Goal: Task Accomplishment & Management: Use online tool/utility

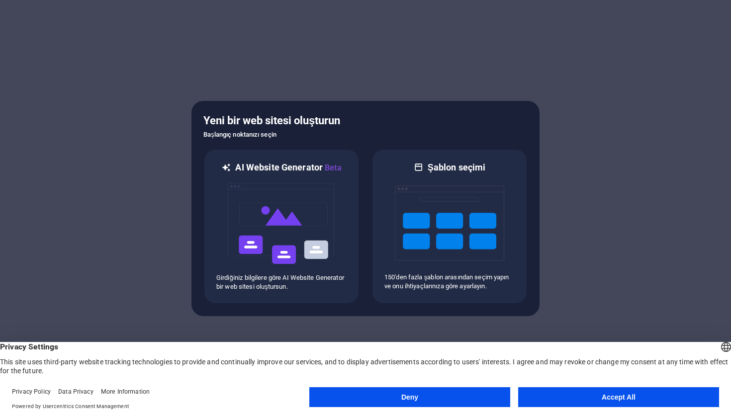
click at [544, 396] on button "Accept All" at bounding box center [618, 397] width 201 height 20
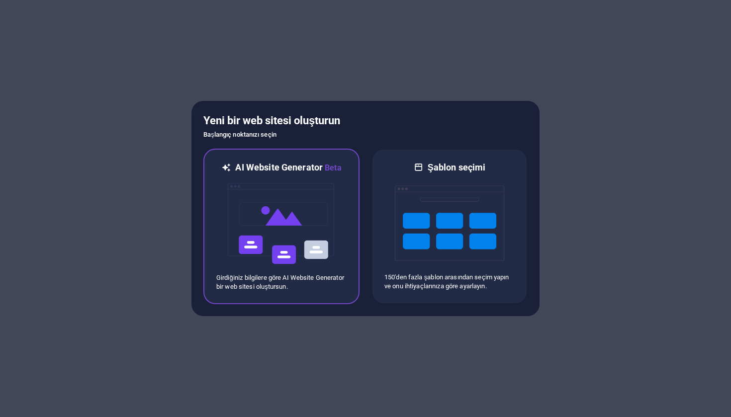
click at [308, 234] on img at bounding box center [281, 223] width 109 height 99
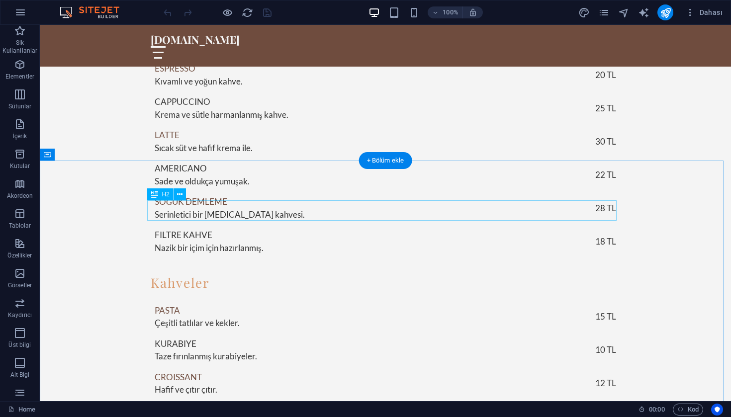
scroll to position [1754, 0]
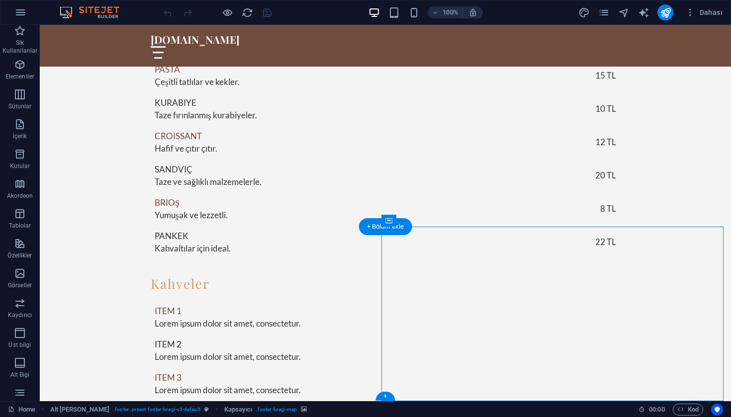
drag, startPoint x: 546, startPoint y: 325, endPoint x: 547, endPoint y: 349, distance: 24.4
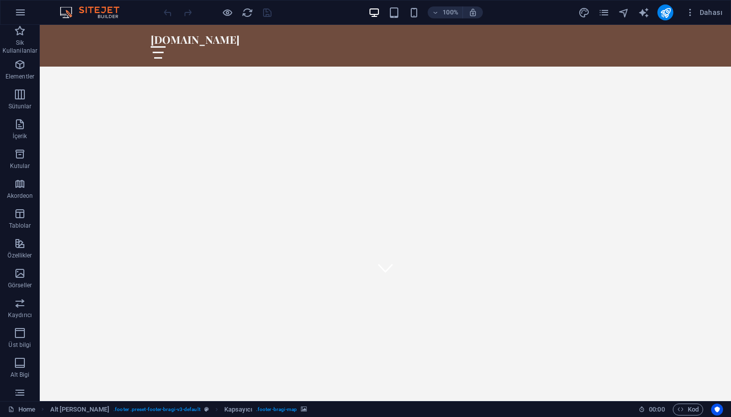
scroll to position [0, 0]
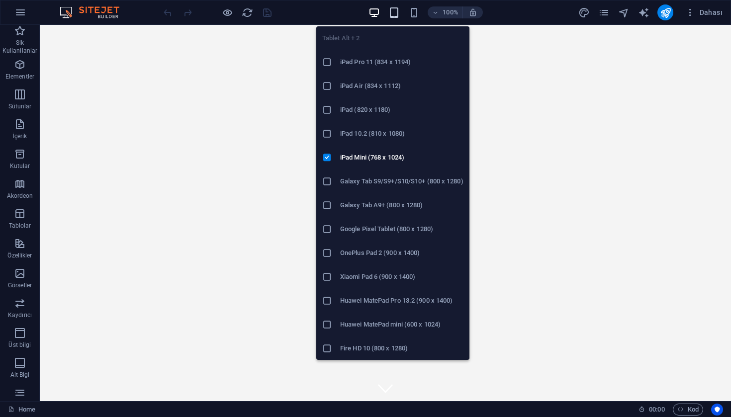
click at [395, 13] on icon "button" at bounding box center [393, 12] width 11 height 11
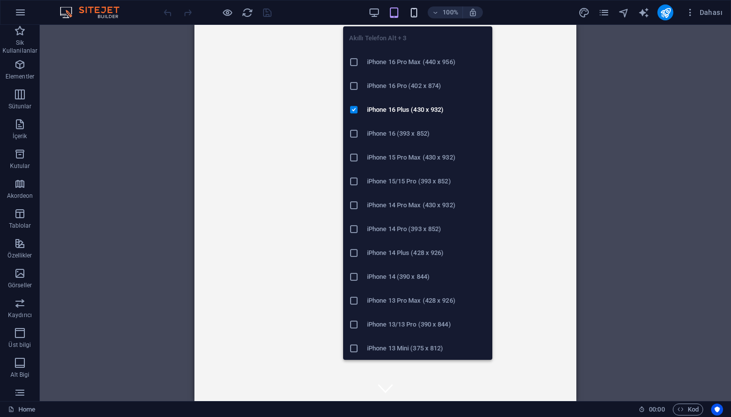
click at [416, 13] on icon "button" at bounding box center [413, 12] width 11 height 11
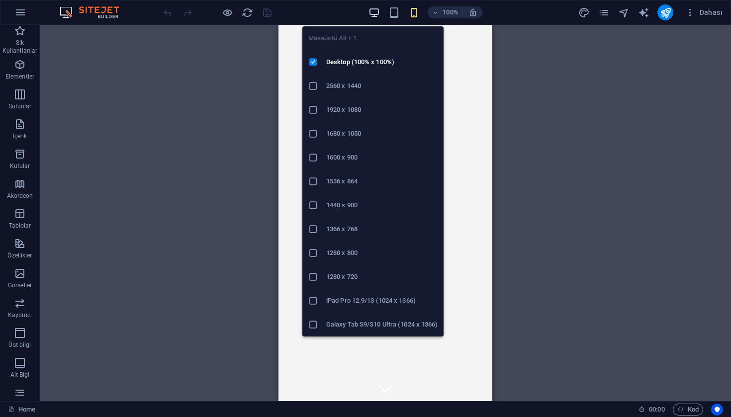
click at [378, 13] on icon "button" at bounding box center [373, 12] width 11 height 11
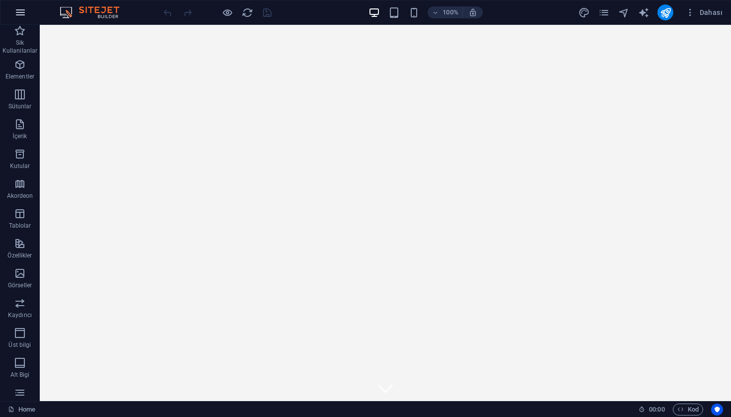
click at [12, 14] on button "button" at bounding box center [20, 12] width 24 height 24
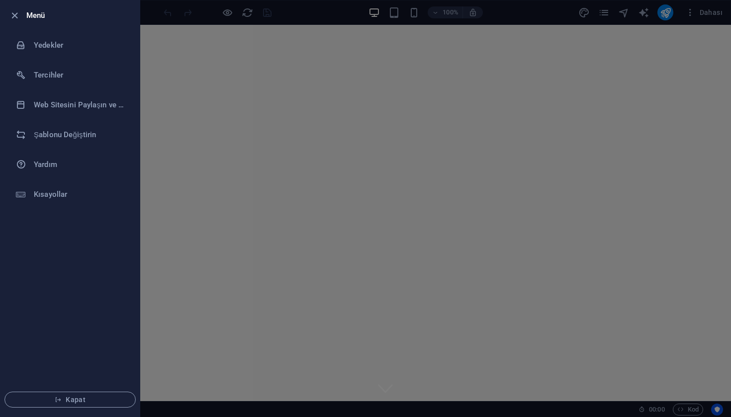
click at [41, 13] on h6 "Menü" at bounding box center [78, 15] width 105 height 12
click at [420, 165] on div at bounding box center [365, 208] width 731 height 417
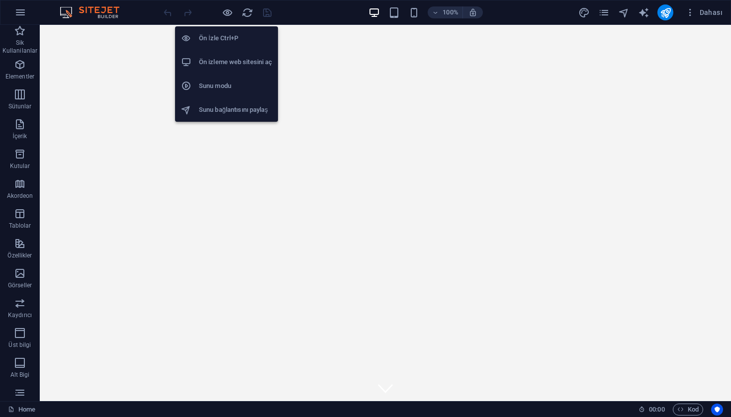
click at [243, 66] on h6 "Ön izleme web sitesini aç" at bounding box center [235, 62] width 73 height 12
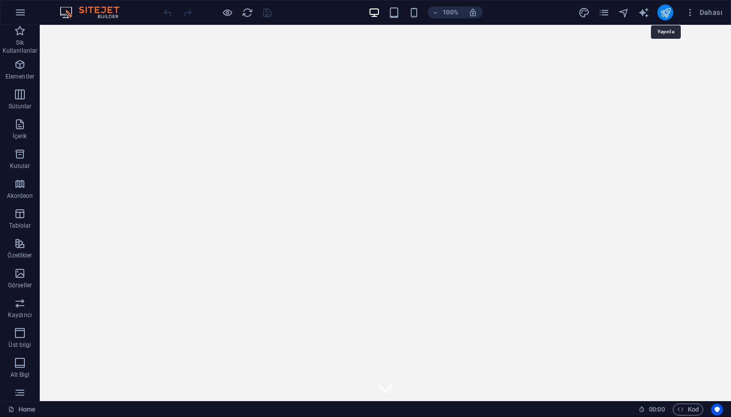
click at [667, 11] on icon "publish" at bounding box center [665, 12] width 11 height 11
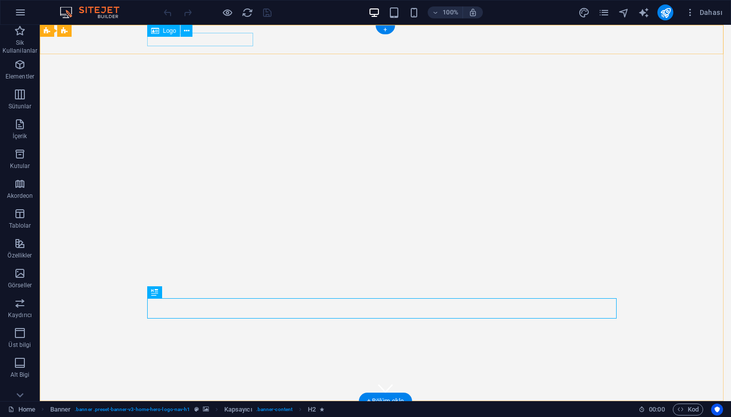
click at [167, 31] on span "Logo" at bounding box center [169, 31] width 13 height 6
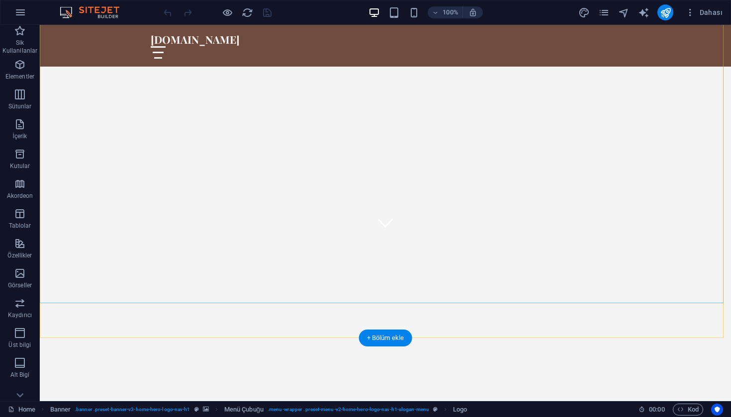
scroll to position [319, 0]
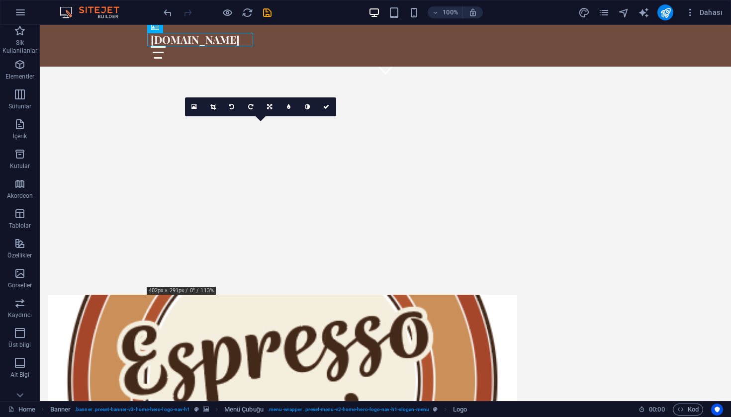
drag, startPoint x: 319, startPoint y: 241, endPoint x: 300, endPoint y: 232, distance: 21.4
click at [300, 295] on figure at bounding box center [282, 377] width 469 height 164
click at [296, 295] on figure at bounding box center [282, 377] width 469 height 164
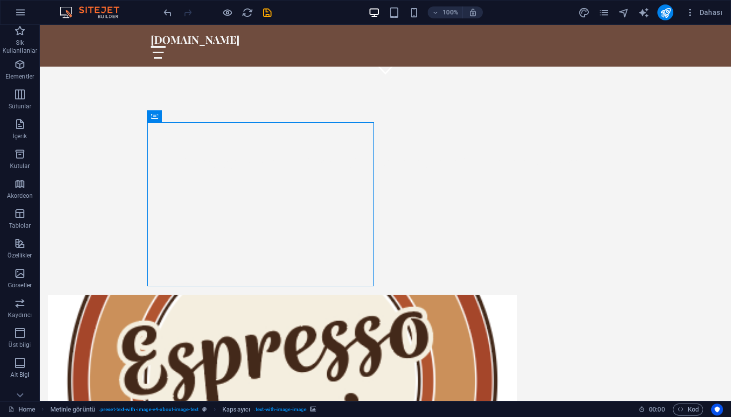
click at [296, 295] on figure at bounding box center [282, 377] width 469 height 164
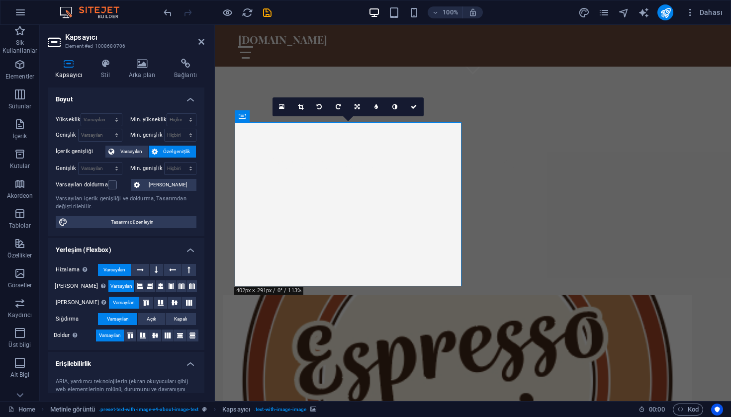
click at [422, 295] on figure at bounding box center [457, 377] width 469 height 164
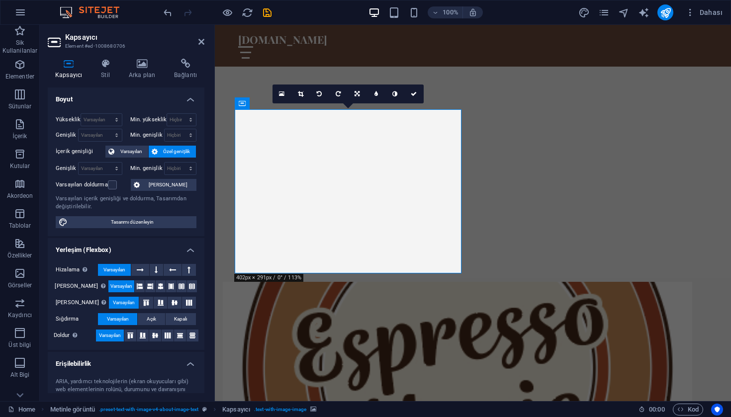
scroll to position [332, 0]
click at [302, 95] on icon at bounding box center [300, 93] width 5 height 6
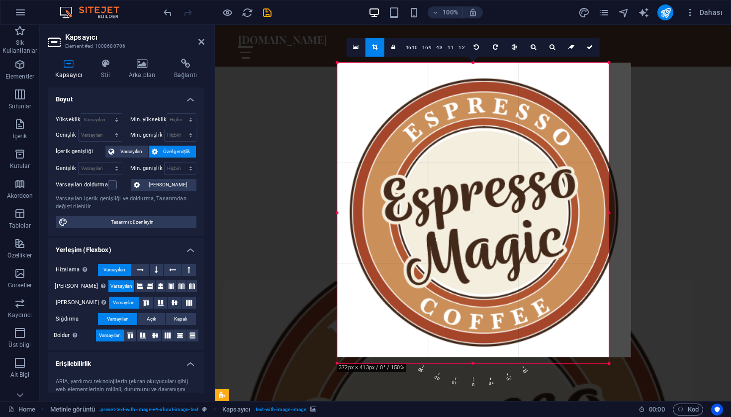
drag, startPoint x: 623, startPoint y: 363, endPoint x: 595, endPoint y: 407, distance: 52.1
click at [595, 401] on section "Sik Kullanilanlar Elementler Sütunlar İçerik Kutular Akordeon Tablolar Özellikl…" at bounding box center [365, 213] width 731 height 376
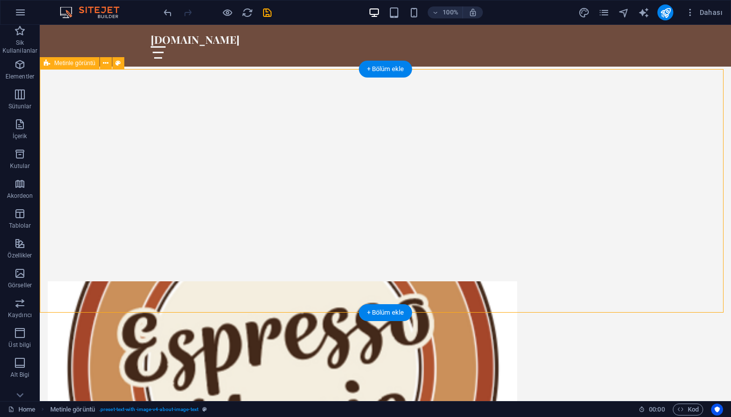
click at [372, 281] on figure at bounding box center [282, 363] width 469 height 164
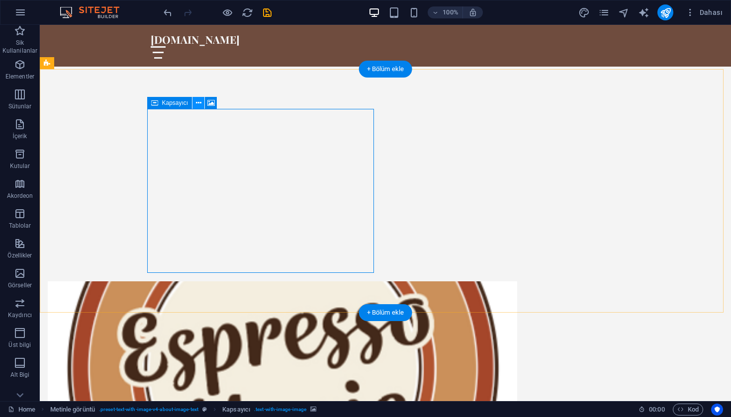
click at [198, 103] on icon at bounding box center [198, 103] width 5 height 10
click at [150, 101] on div "Kapsayıcı" at bounding box center [169, 103] width 45 height 12
drag, startPoint x: 193, startPoint y: 130, endPoint x: 154, endPoint y: 90, distance: 55.9
click at [149, 281] on figure at bounding box center [282, 363] width 469 height 164
click at [283, 281] on figure at bounding box center [282, 363] width 469 height 164
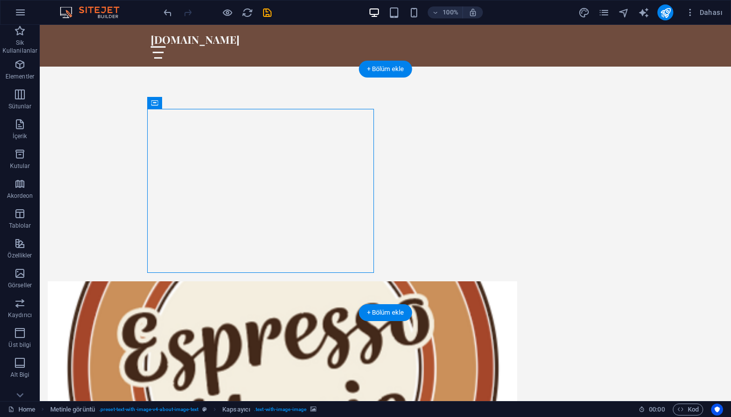
click at [283, 281] on figure at bounding box center [282, 363] width 469 height 164
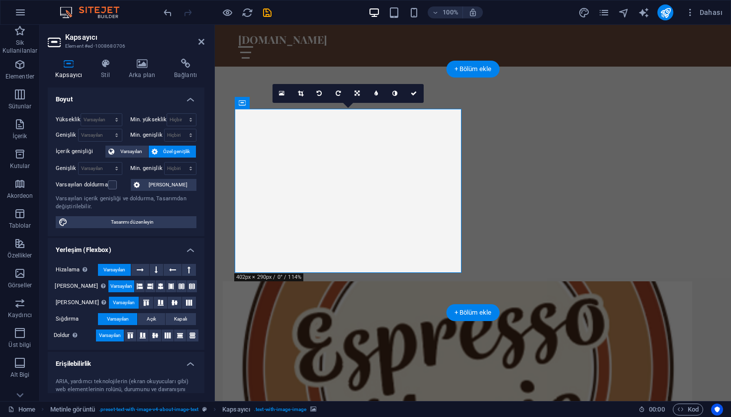
click at [338, 281] on figure at bounding box center [457, 363] width 469 height 164
click at [342, 281] on figure at bounding box center [457, 363] width 469 height 164
click at [141, 152] on span "Varsayılan" at bounding box center [131, 152] width 28 height 12
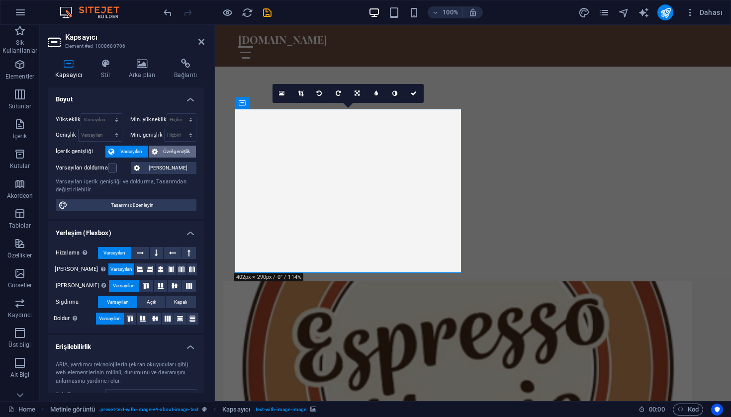
click at [175, 152] on span "Özel genişlik" at bounding box center [177, 152] width 33 height 12
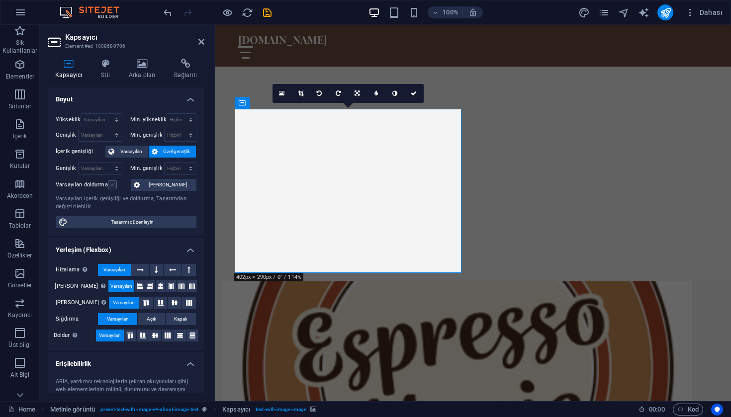
click at [116, 185] on label at bounding box center [112, 184] width 9 height 9
click at [0, 0] on input "Varsayılan doldurma" at bounding box center [0, 0] width 0 height 0
click at [116, 185] on label at bounding box center [112, 184] width 9 height 9
click at [0, 0] on input "Varsayılan doldurma" at bounding box center [0, 0] width 0 height 0
click at [141, 153] on span "Varsayılan" at bounding box center [131, 152] width 28 height 12
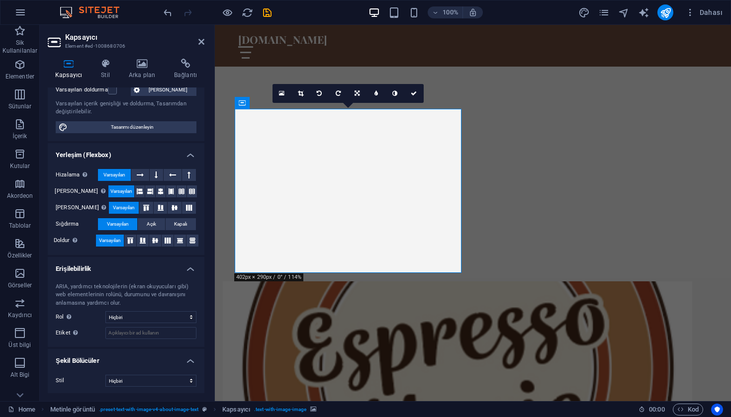
scroll to position [0, 0]
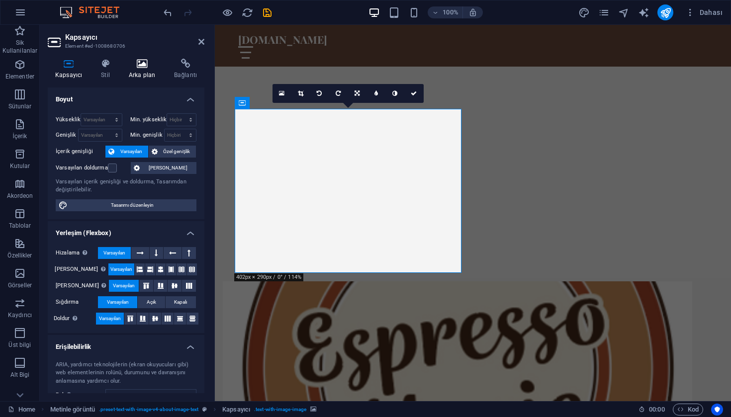
click at [140, 75] on h4 "Arka plan" at bounding box center [143, 69] width 45 height 21
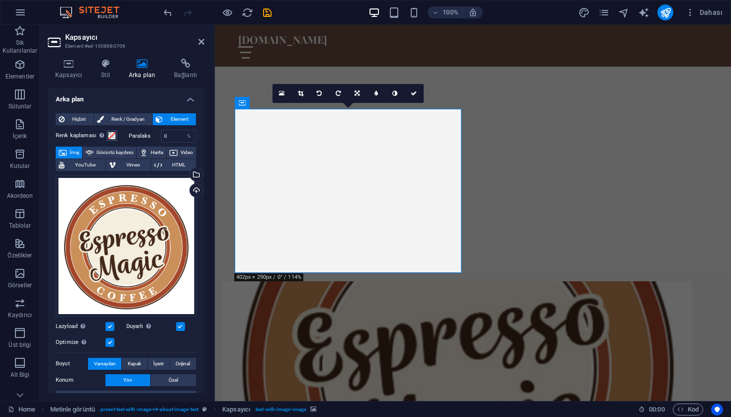
click at [111, 340] on label at bounding box center [109, 342] width 9 height 9
click at [0, 0] on input "Optimize Görseller, sayfa hızını iyileştirmek için sıkıştırılmıştır." at bounding box center [0, 0] width 0 height 0
click at [111, 340] on label at bounding box center [109, 342] width 9 height 9
click at [0, 0] on input "Optimize Görseller, sayfa hızını iyileştirmek için sıkıştırılmıştır." at bounding box center [0, 0] width 0 height 0
click at [106, 69] on h4 "Stil" at bounding box center [107, 69] width 28 height 21
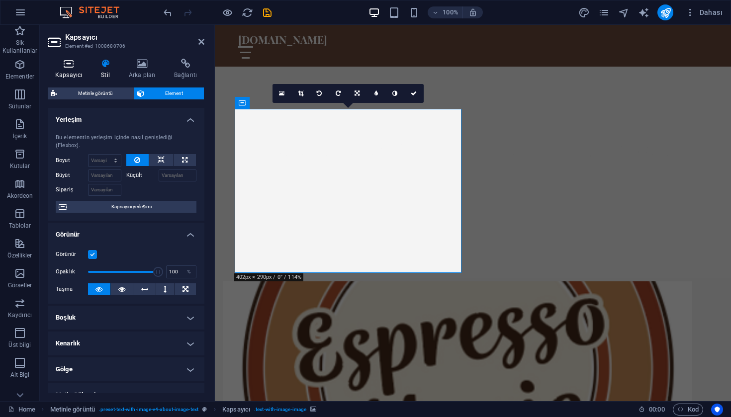
click at [73, 67] on icon at bounding box center [69, 64] width 42 height 10
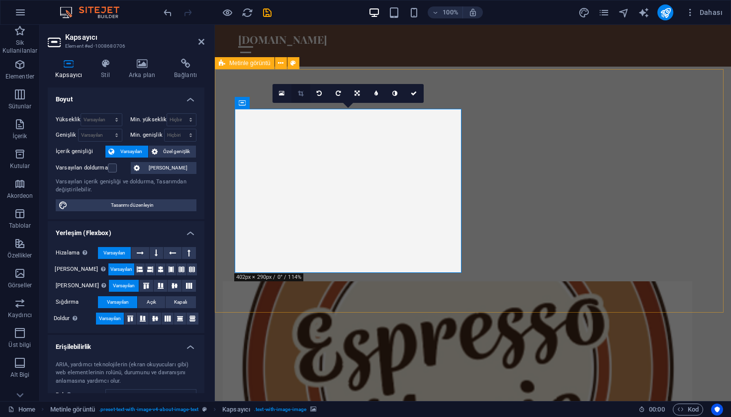
click at [298, 93] on icon at bounding box center [300, 93] width 5 height 6
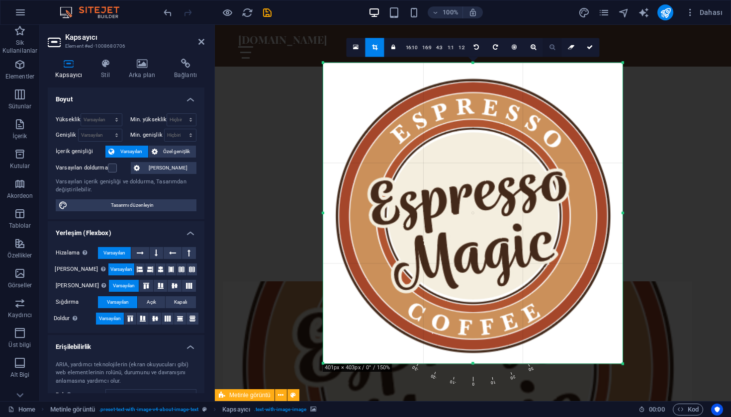
click at [553, 49] on icon at bounding box center [551, 47] width 5 height 6
click at [552, 48] on icon at bounding box center [551, 47] width 5 height 6
click at [435, 46] on link "4:3" at bounding box center [438, 47] width 11 height 19
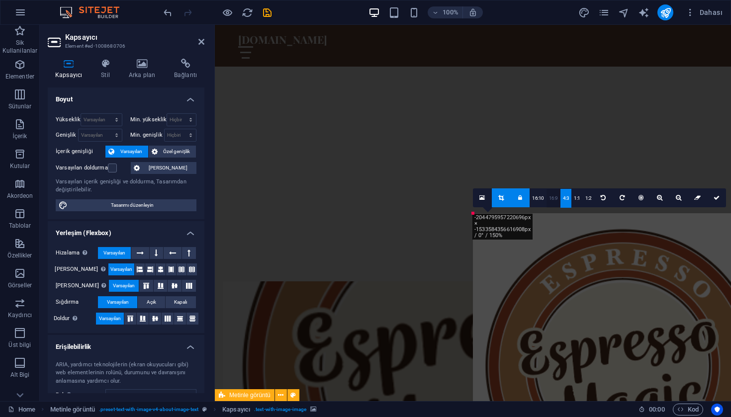
click at [554, 198] on link "16:9" at bounding box center [553, 198] width 14 height 19
click at [539, 198] on link "16:10" at bounding box center [537, 198] width 17 height 19
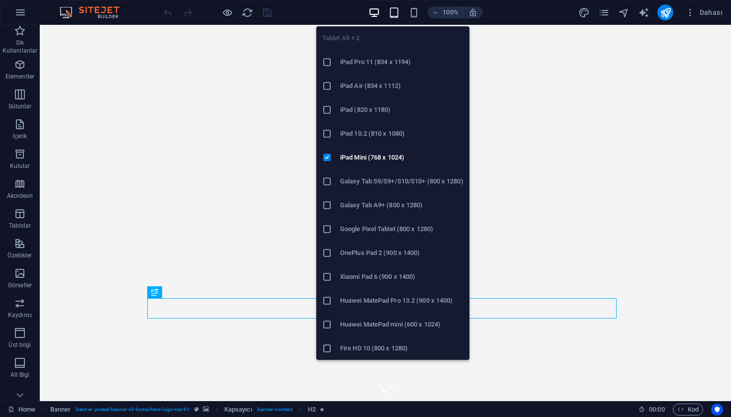
click at [394, 13] on icon "button" at bounding box center [393, 12] width 11 height 11
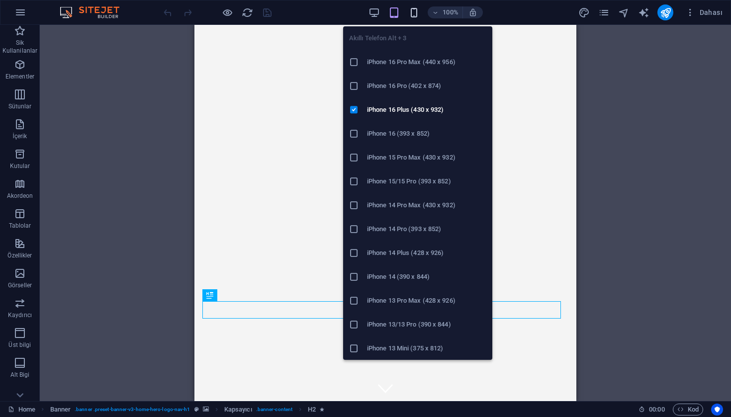
click at [417, 11] on icon "button" at bounding box center [413, 12] width 11 height 11
